Goal: Information Seeking & Learning: Understand process/instructions

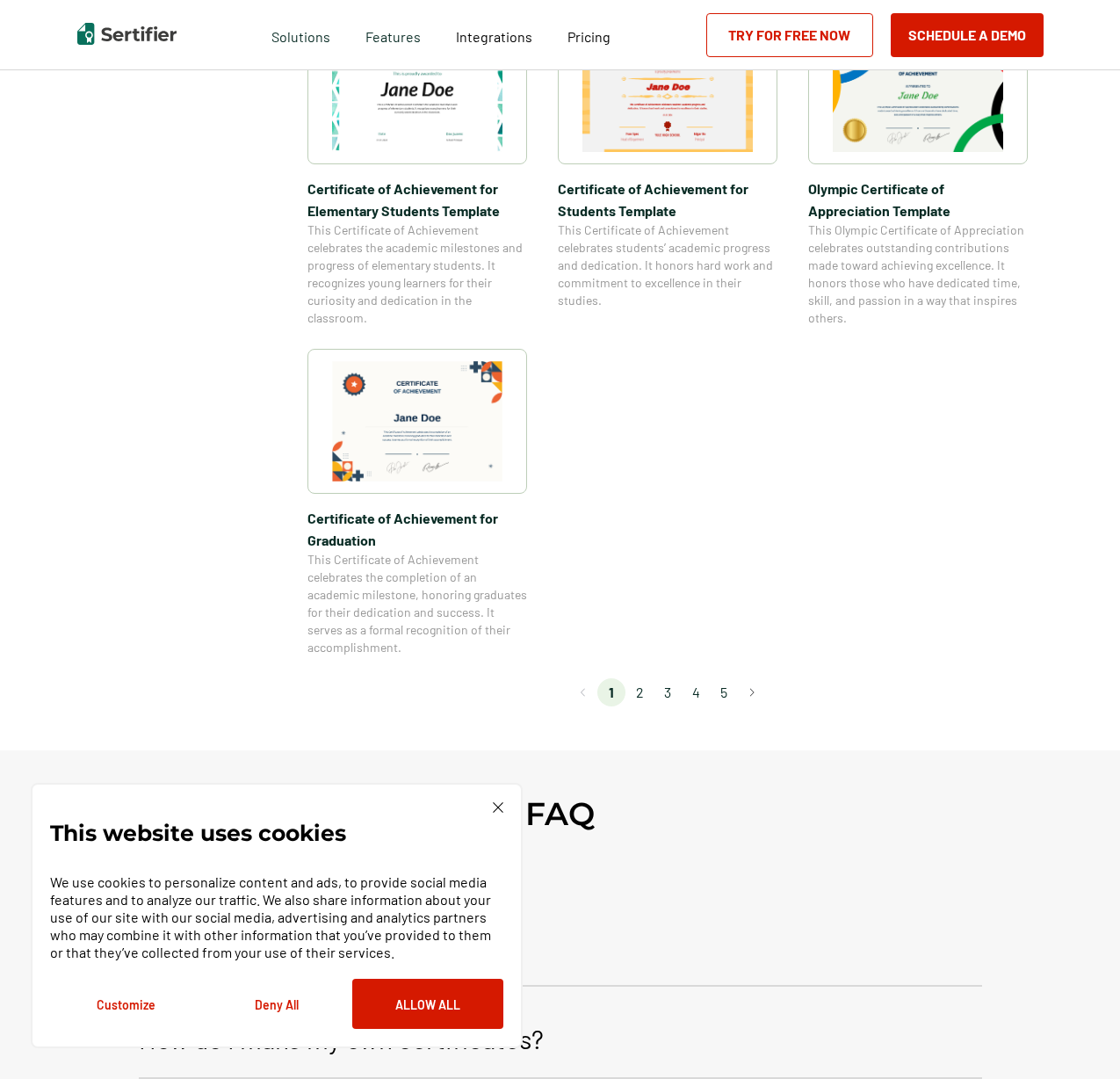
scroll to position [1327, 0]
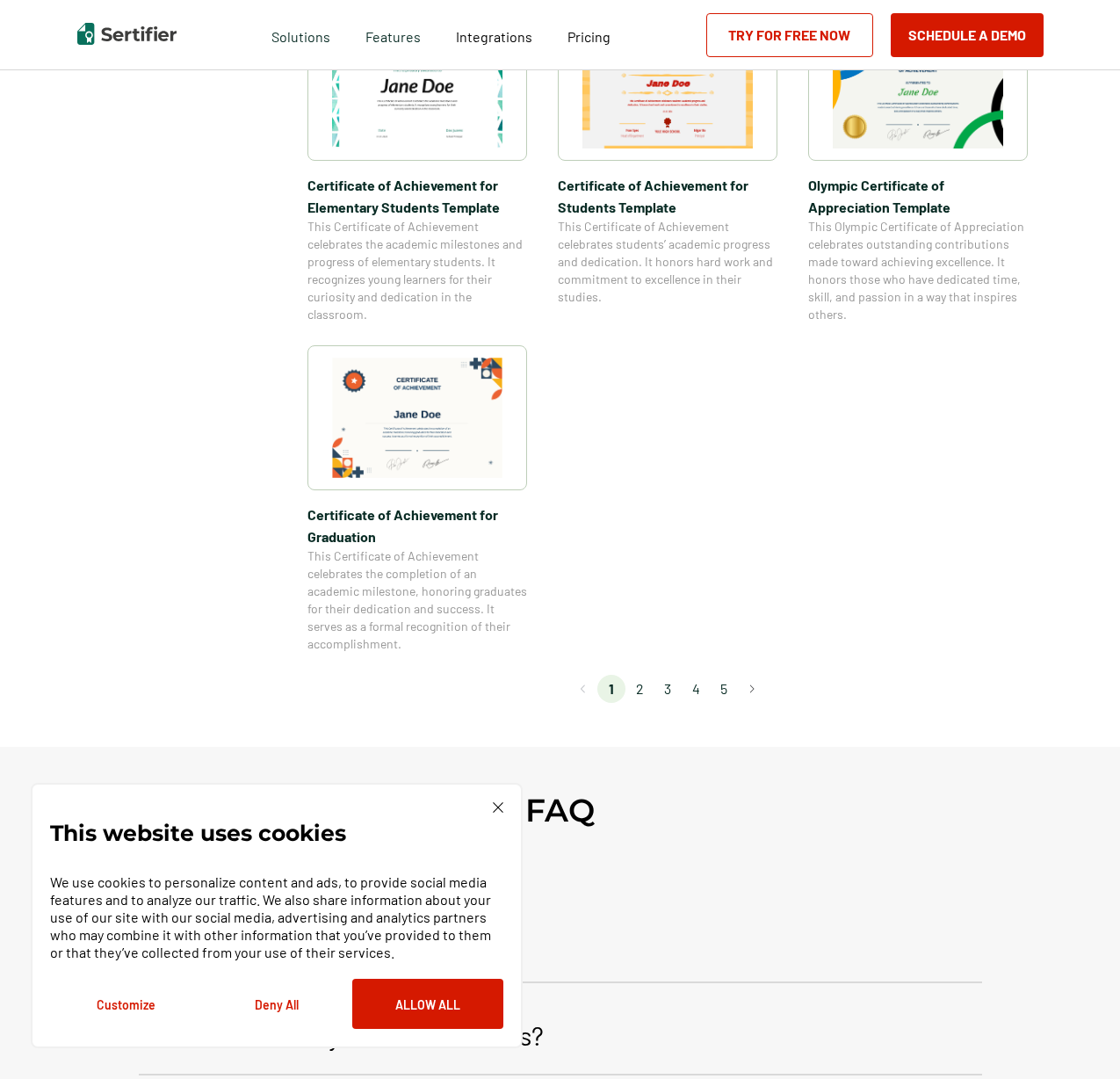
click at [483, 439] on img at bounding box center [417, 417] width 170 height 121
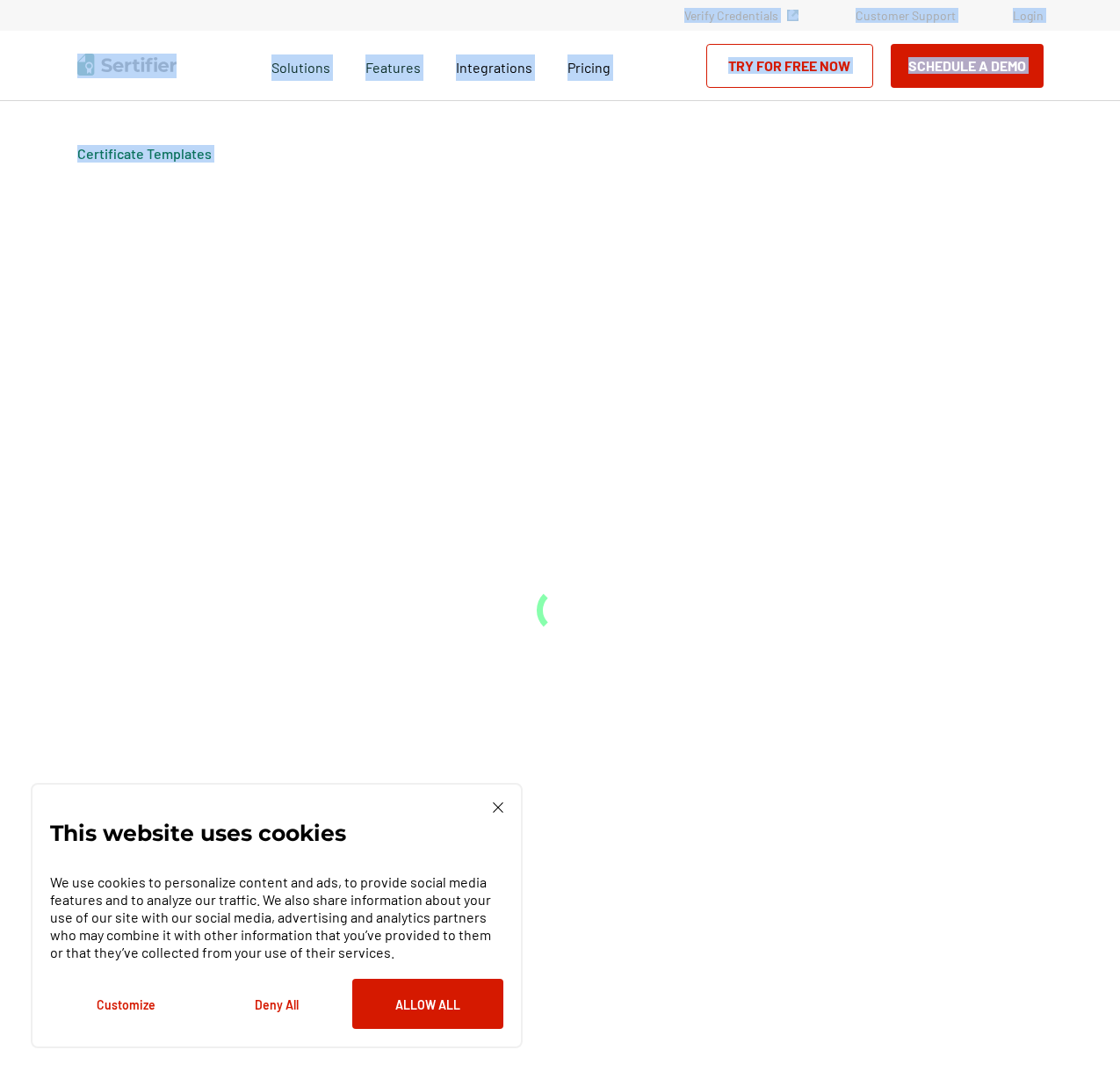
click at [483, 439] on div "Certificate Templates" at bounding box center [560, 589] width 1054 height 977
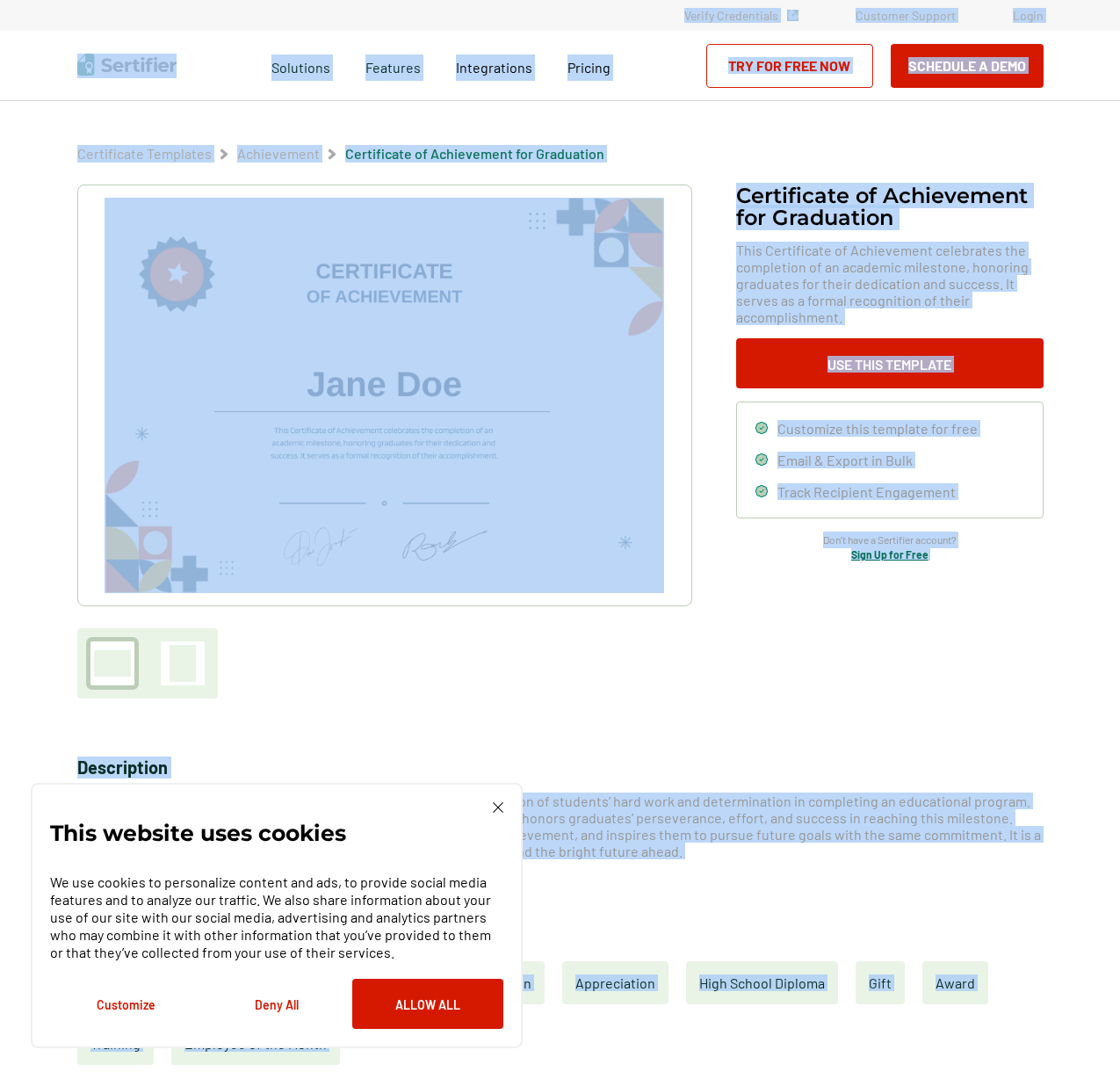
click at [441, 283] on img at bounding box center [384, 395] width 559 height 395
click at [457, 291] on img at bounding box center [384, 395] width 559 height 395
drag, startPoint x: 462, startPoint y: 296, endPoint x: 460, endPoint y: 308, distance: 12.2
click at [461, 296] on img at bounding box center [384, 395] width 559 height 395
click at [458, 321] on img at bounding box center [384, 395] width 559 height 395
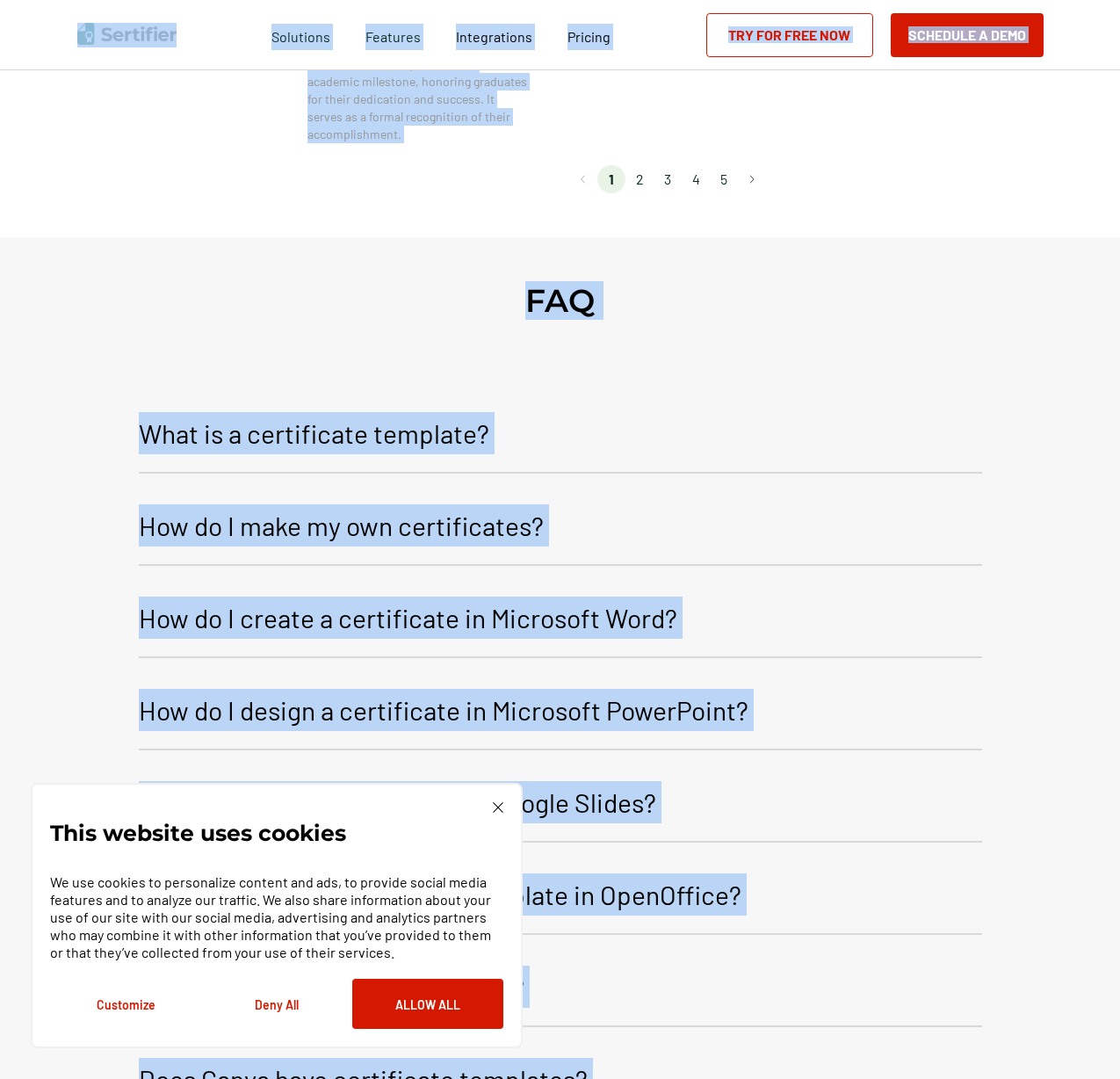
scroll to position [1846, 0]
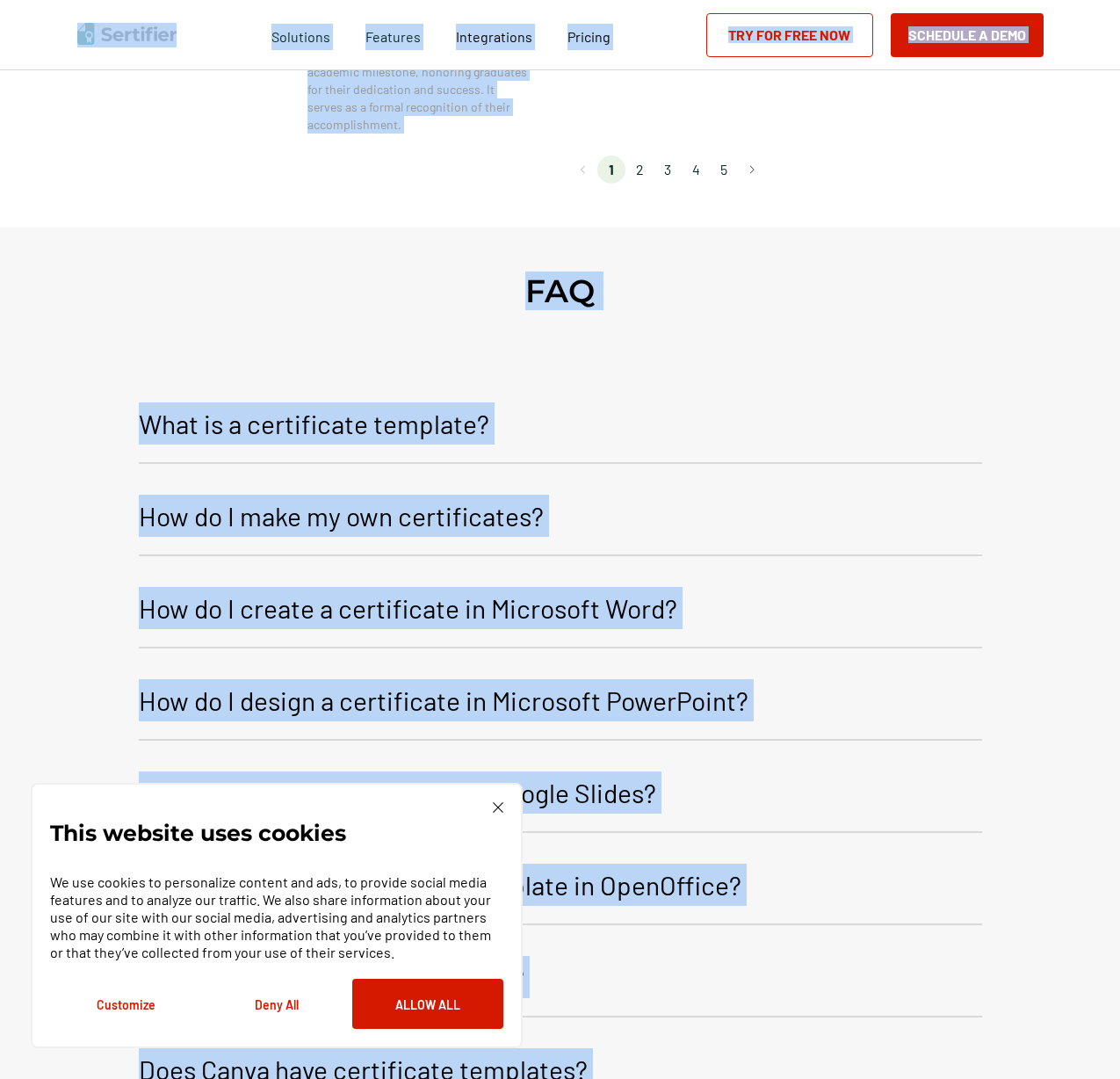
click at [343, 529] on p "How do I make my own certificates?" at bounding box center [341, 516] width 405 height 42
